Goal: Task Accomplishment & Management: Manage account settings

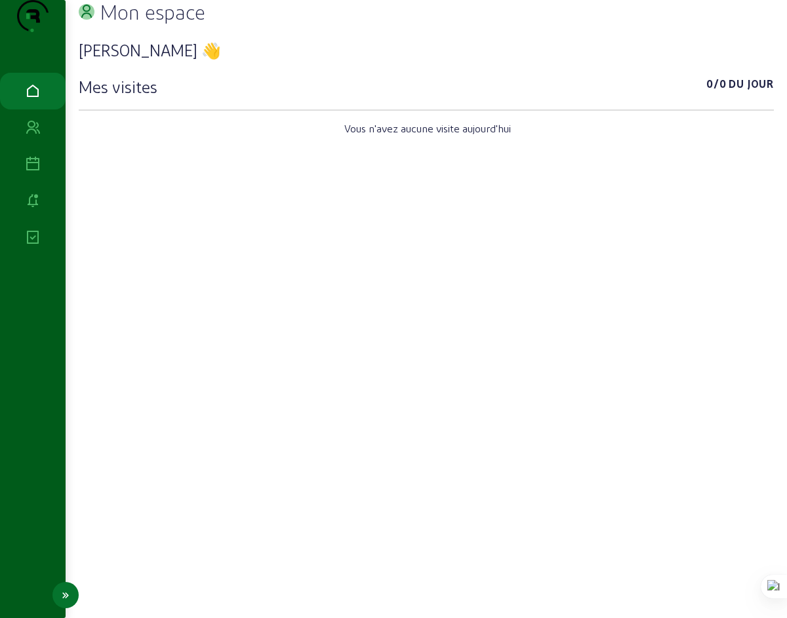
click at [35, 172] on icon at bounding box center [33, 165] width 16 height 16
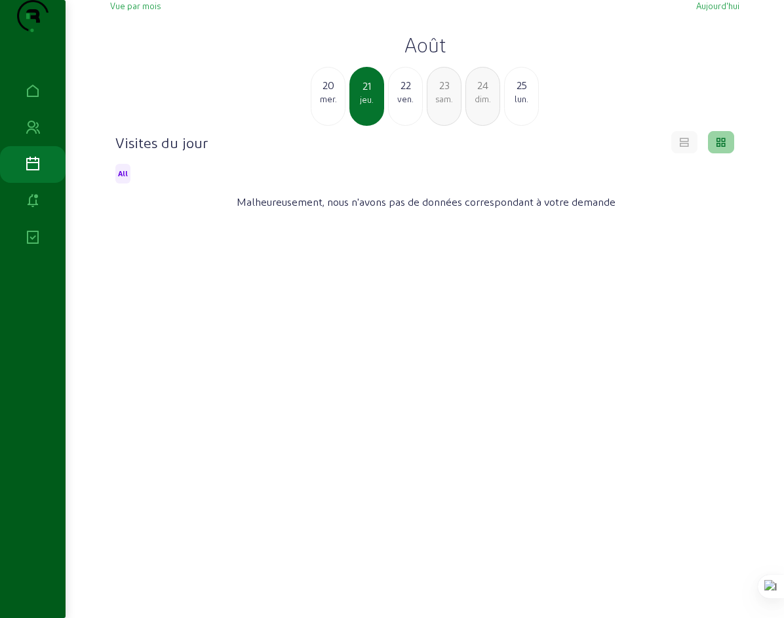
click at [523, 93] on div "25" at bounding box center [521, 85] width 33 height 16
click at [691, 146] on icon at bounding box center [685, 140] width 12 height 12
